Goal: Information Seeking & Learning: Learn about a topic

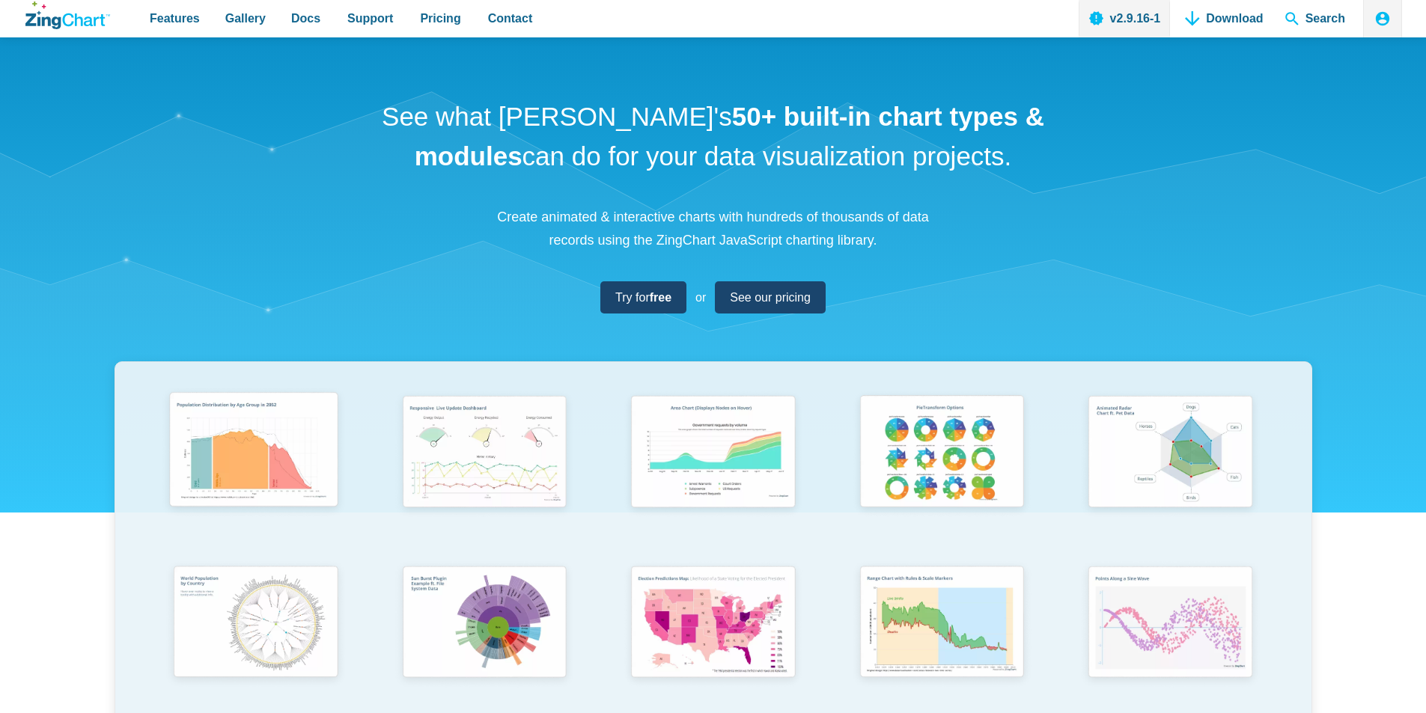
click at [238, 484] on img "App Content" at bounding box center [253, 453] width 189 height 135
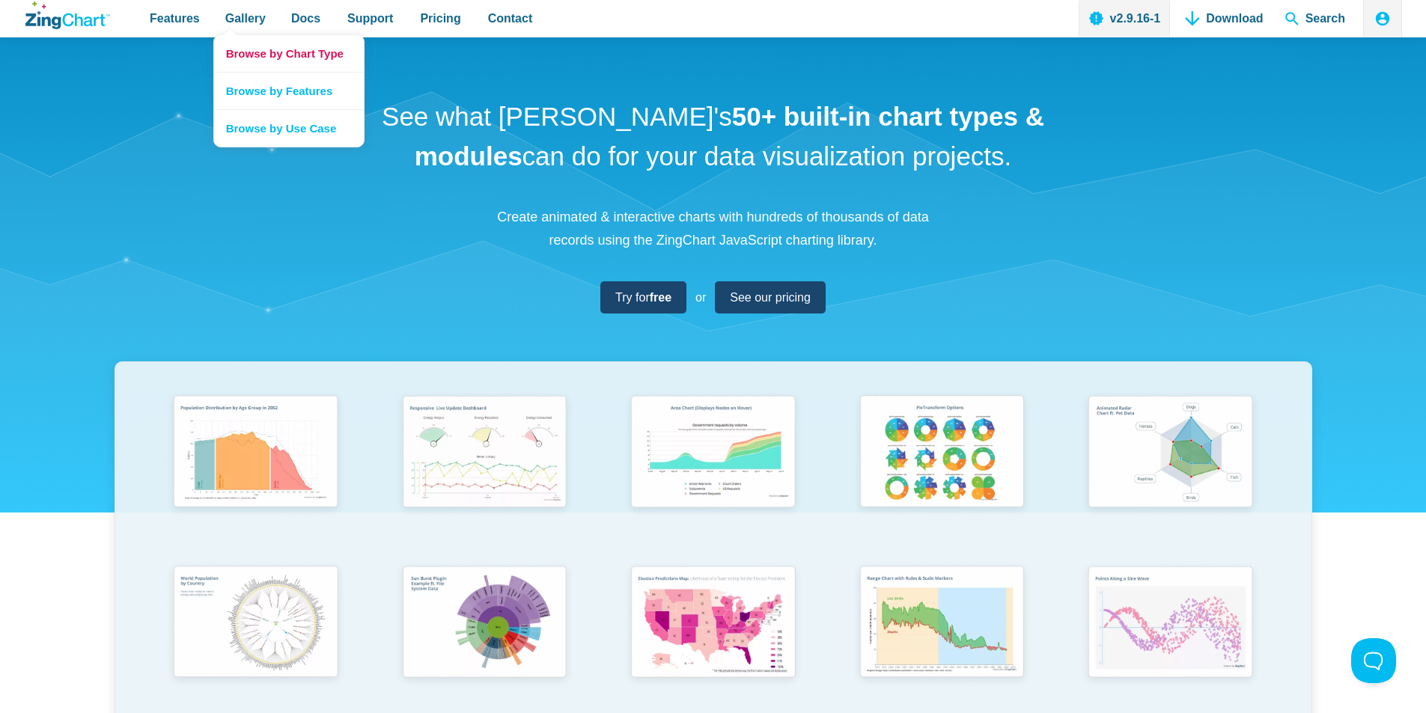
click at [263, 48] on link "Browse by Chart Type" at bounding box center [289, 53] width 150 height 37
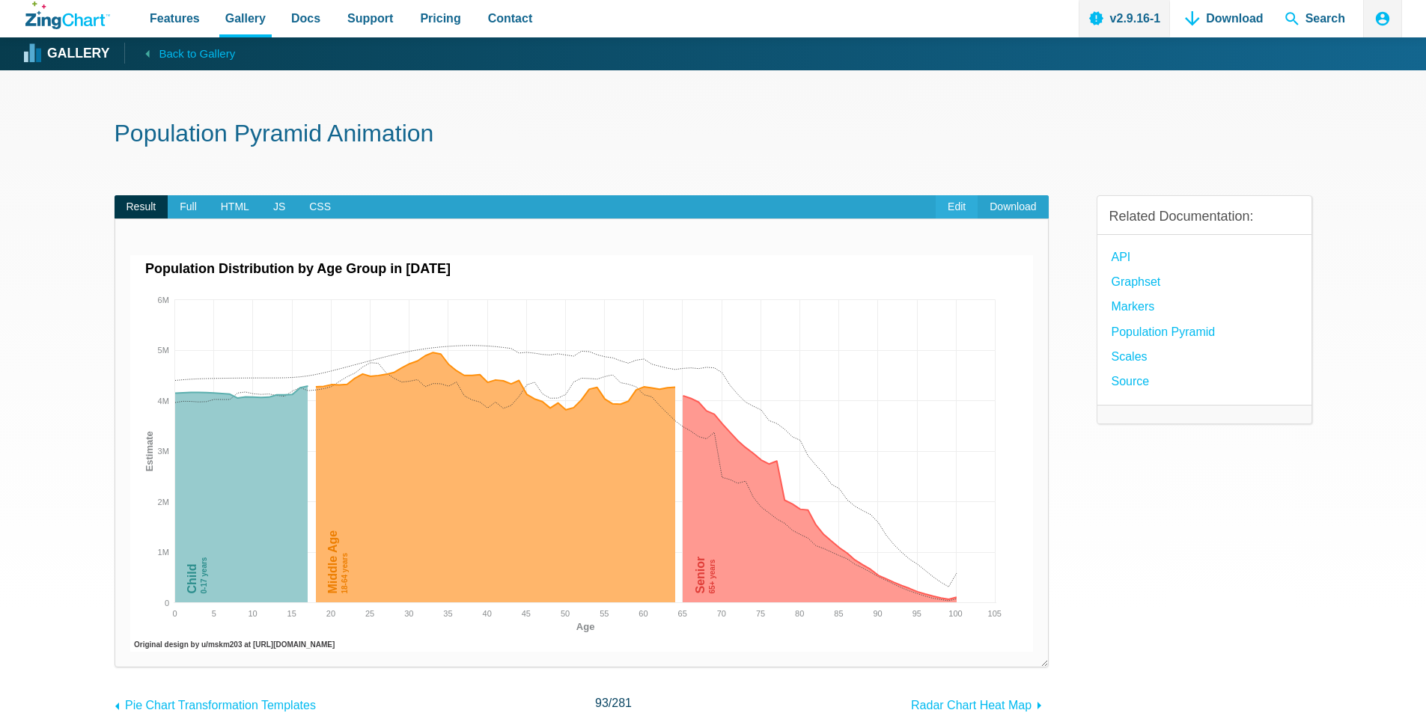
click at [960, 207] on link "Edit" at bounding box center [957, 207] width 42 height 24
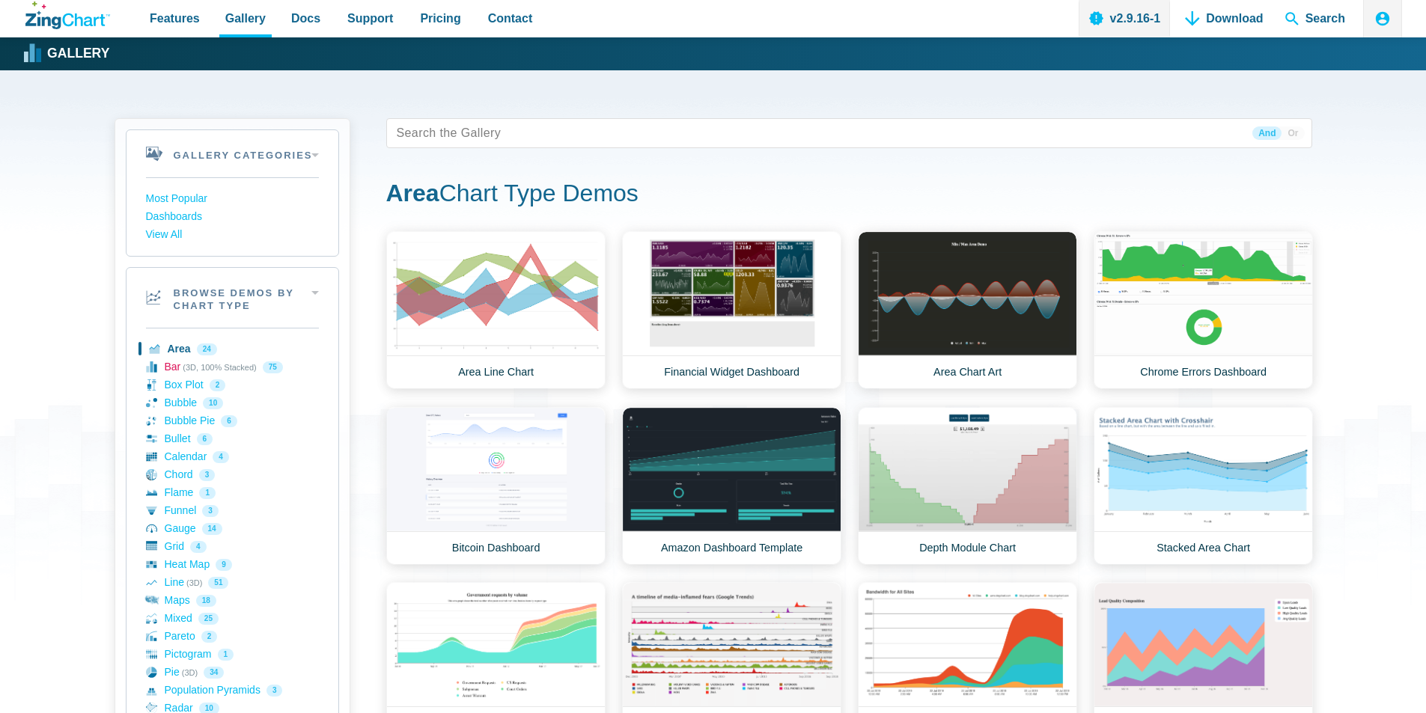
click at [210, 366] on link "Bar (3D, 100% Stacked) 75" at bounding box center [232, 368] width 173 height 18
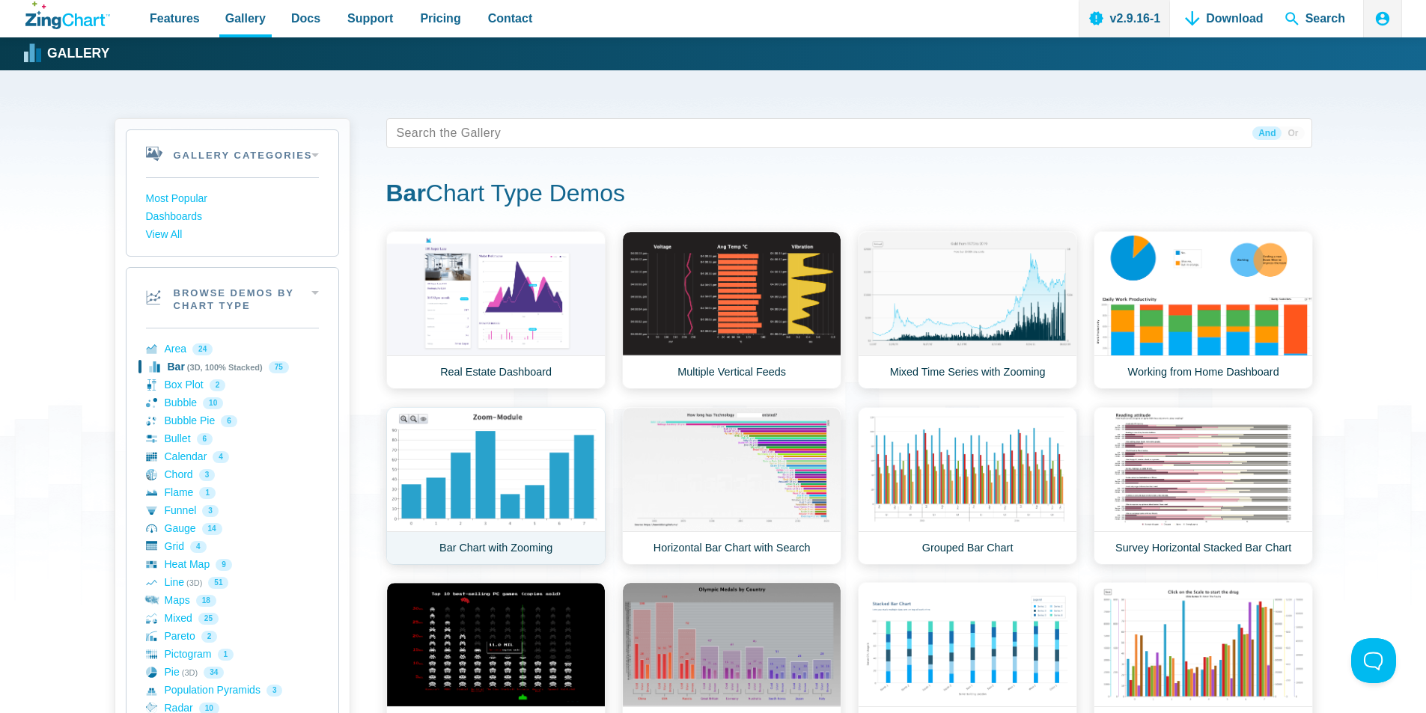
click at [498, 452] on link "Bar Chart with Zooming" at bounding box center [495, 486] width 219 height 158
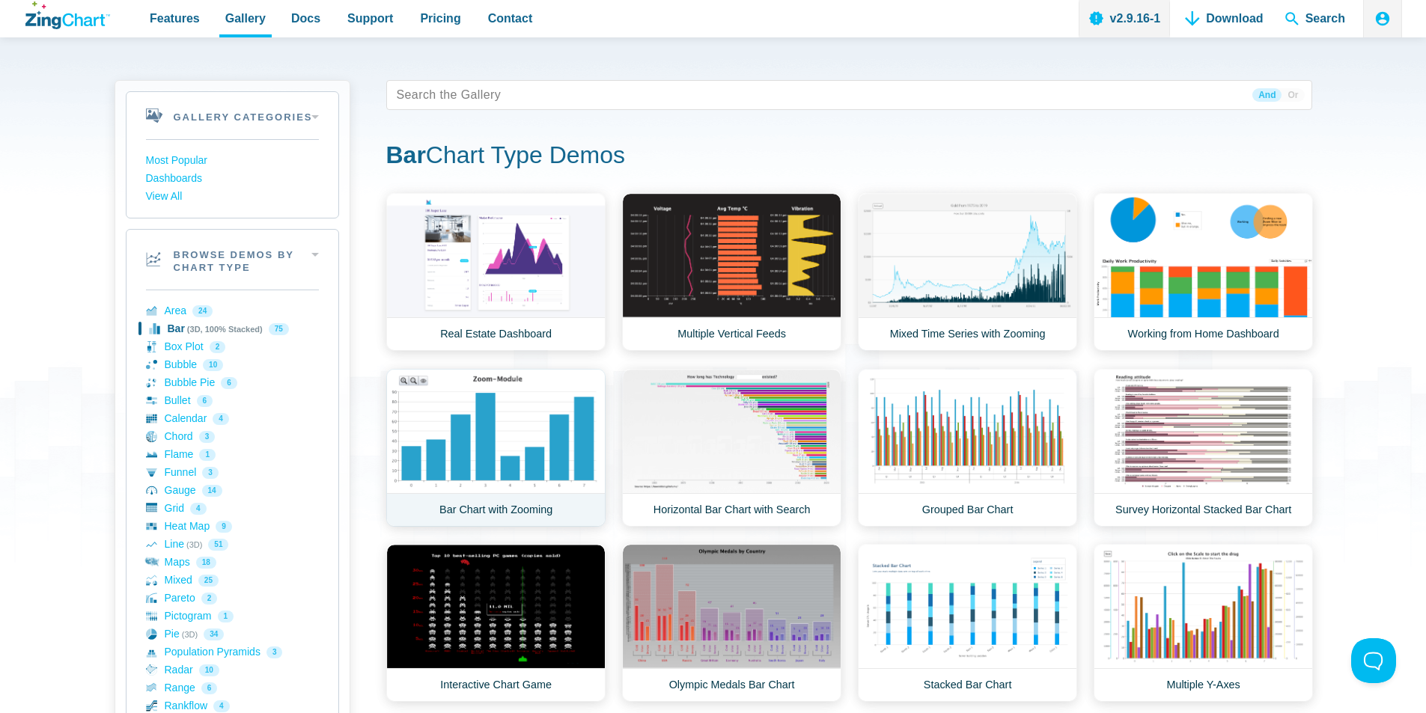
scroll to position [75, 0]
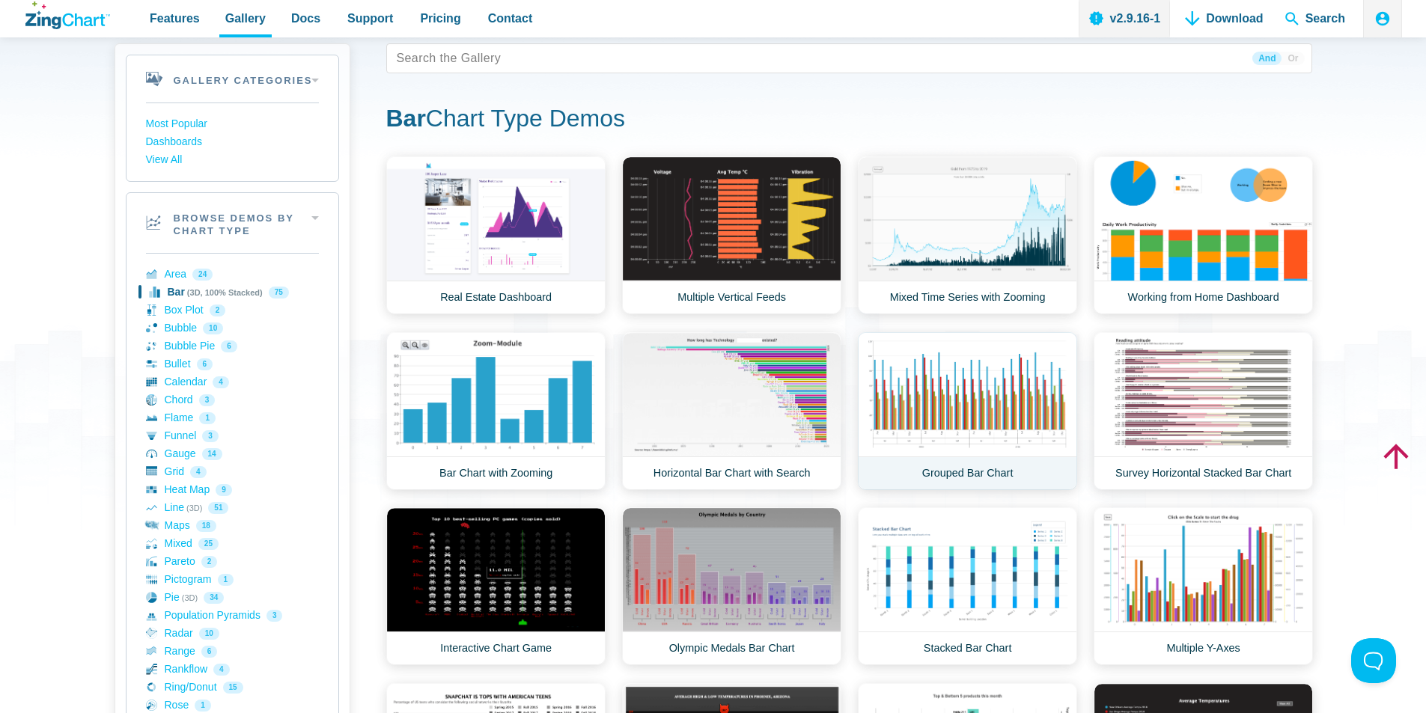
click at [1015, 409] on link "Grouped Bar Chart" at bounding box center [967, 411] width 219 height 158
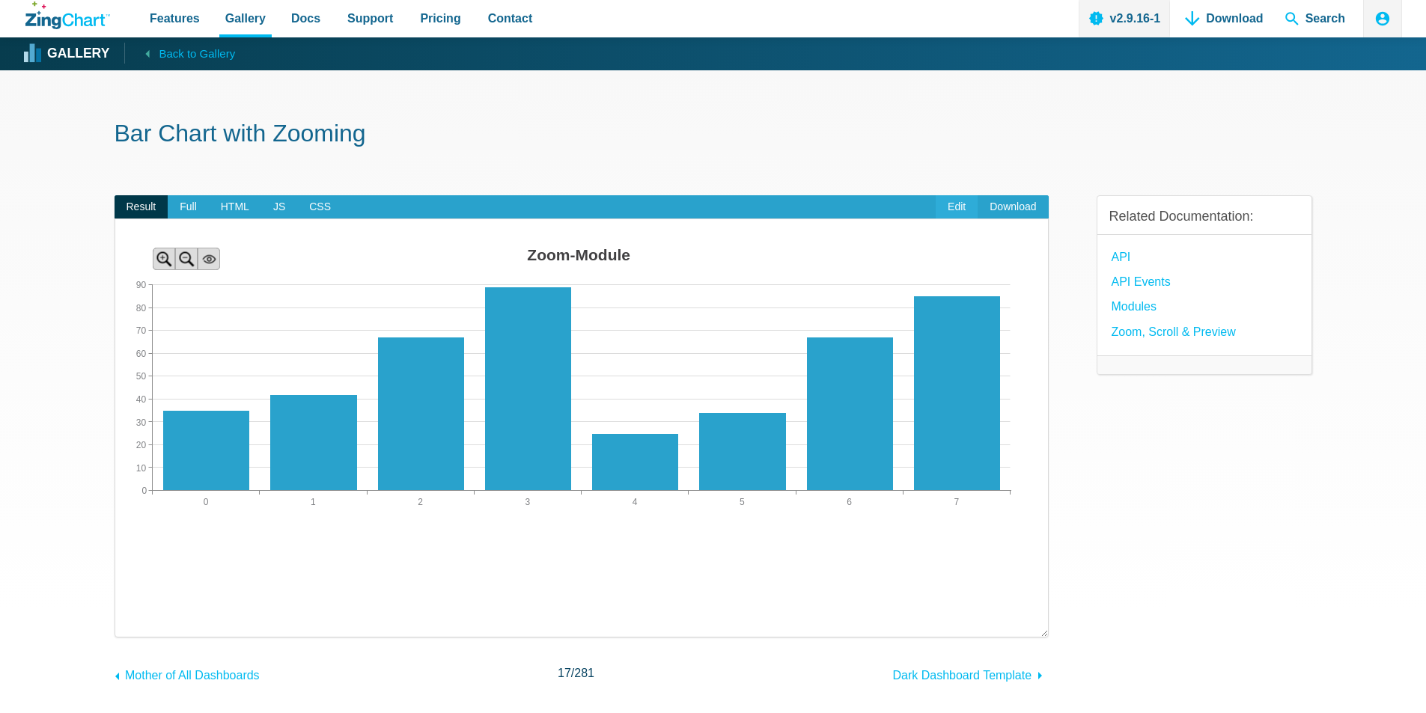
click at [955, 204] on link "Edit" at bounding box center [957, 207] width 42 height 24
